Goal: Information Seeking & Learning: Check status

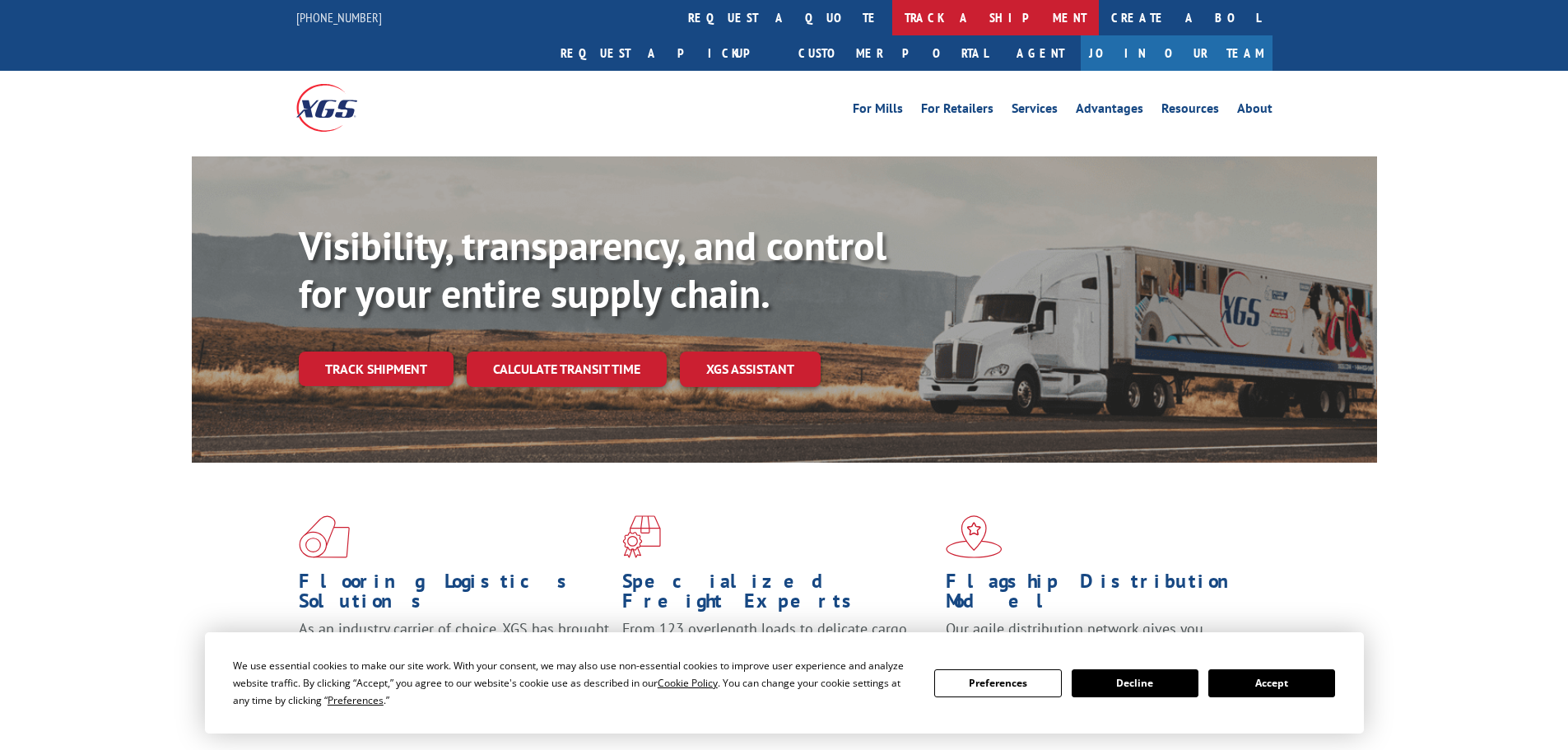
click at [892, 16] on link "track a shipment" at bounding box center [995, 17] width 207 height 36
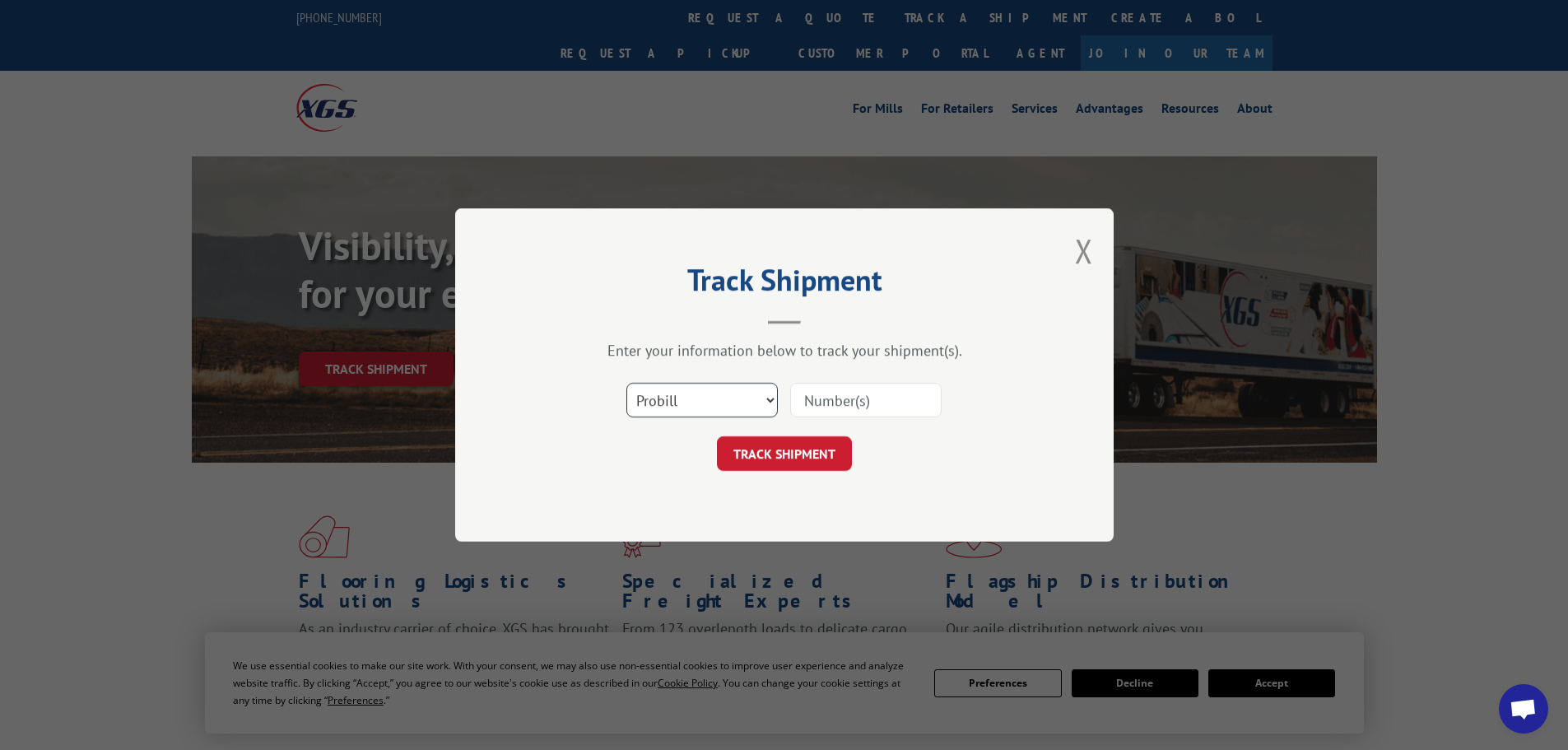
click at [692, 396] on select "Select category... Probill BOL PO" at bounding box center [702, 401] width 151 height 35
select select "bol"
click at [626, 383] on select "Select category... Probill BOL PO" at bounding box center [702, 401] width 151 height 35
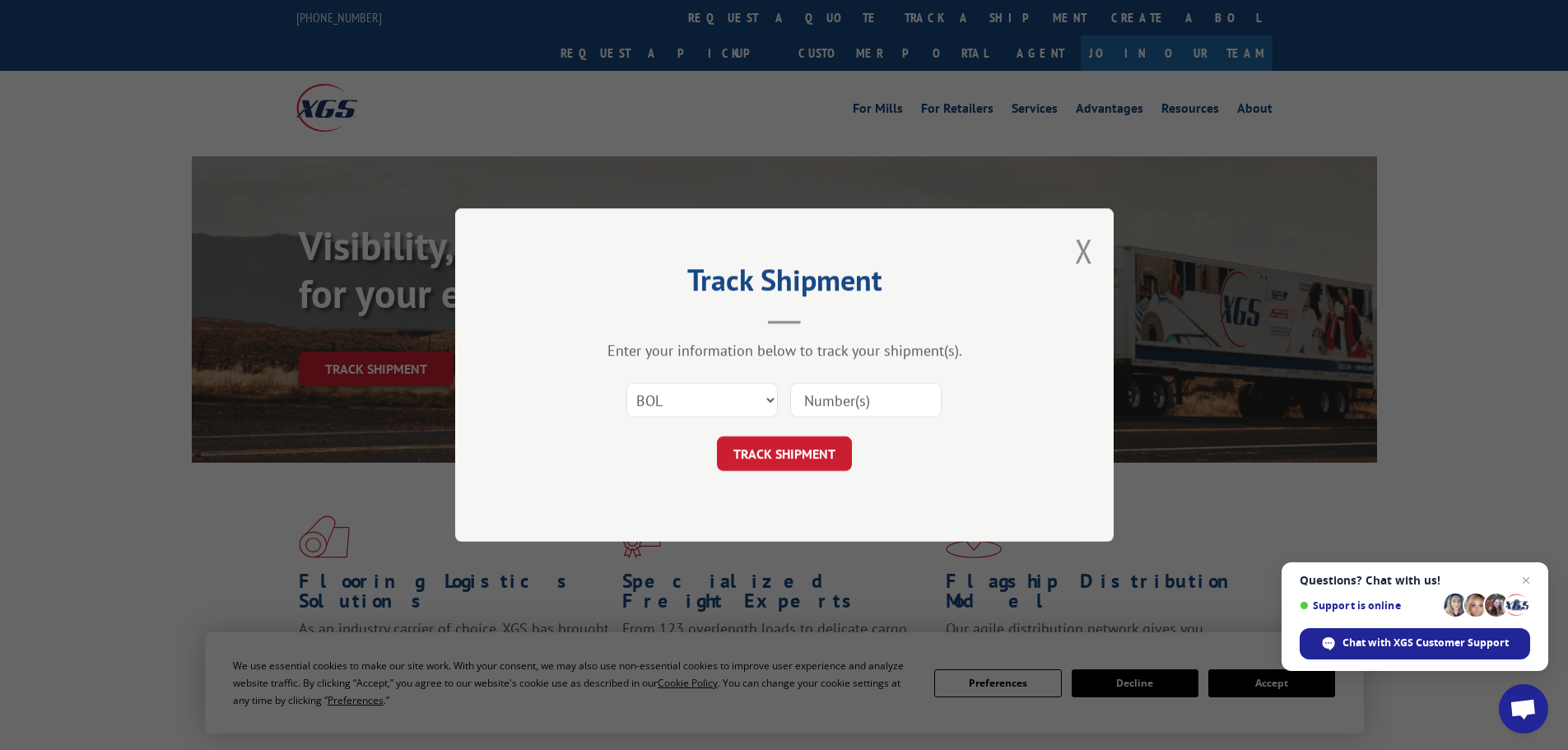
paste input "6017460"
type input "6017460"
click button "TRACK SHIPMENT" at bounding box center [784, 454] width 135 height 35
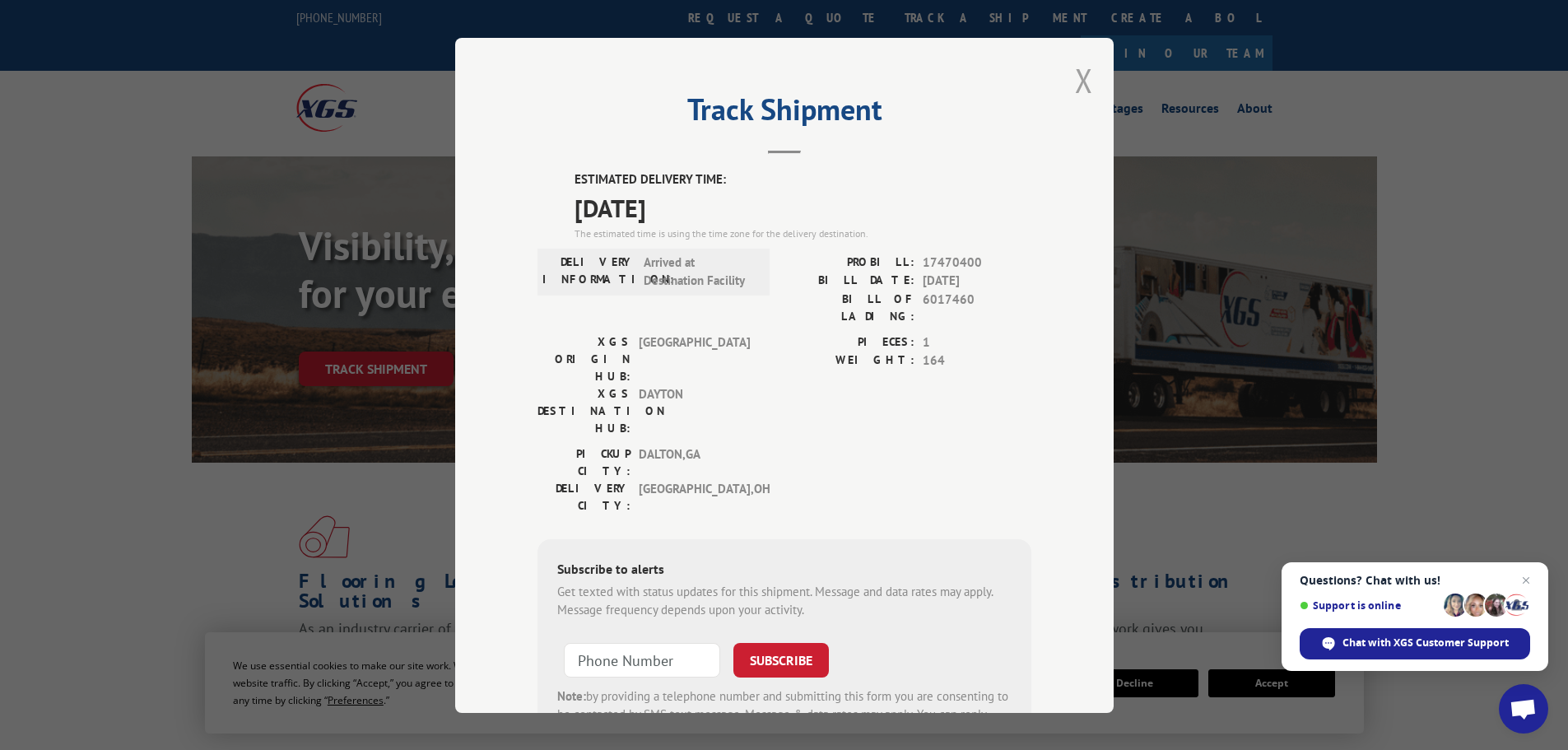
click at [1082, 74] on button "Close modal" at bounding box center [1084, 80] width 18 height 44
